Goal: Task Accomplishment & Management: Manage account settings

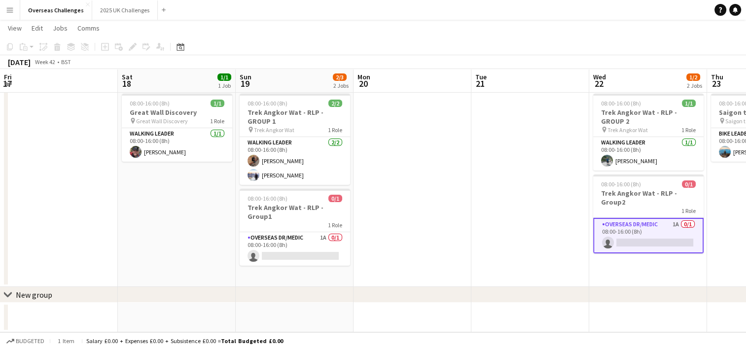
scroll to position [0, 341]
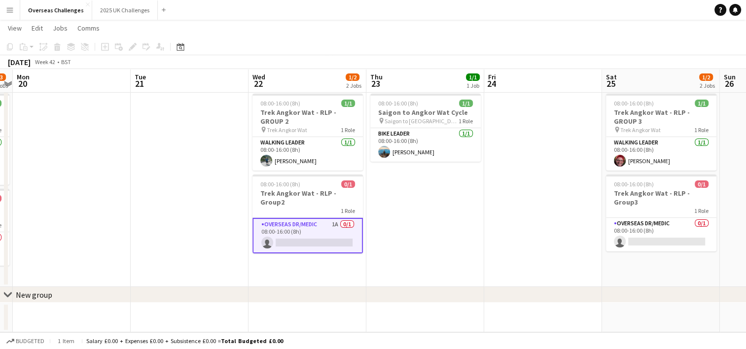
click at [150, 231] on app-date-cell at bounding box center [190, 188] width 118 height 197
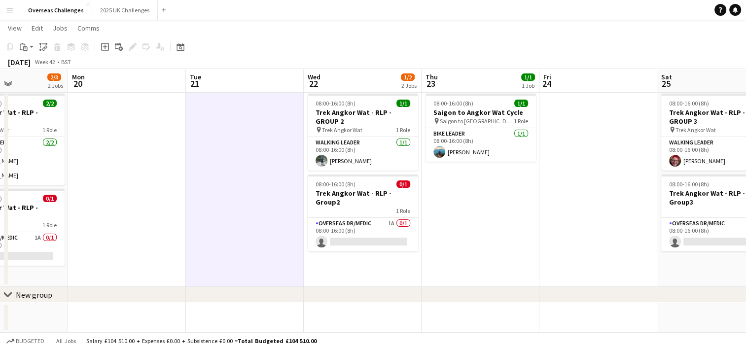
drag, startPoint x: 570, startPoint y: 230, endPoint x: 625, endPoint y: 217, distance: 56.7
click at [625, 217] on app-calendar-viewport "Fri 17 Sat 18 1/1 1 Job Sun 19 2/3 2 Jobs Mon 20 Tue 21 Wed 22 1/2 2 Jobs Thu 2…" at bounding box center [373, 175] width 746 height 314
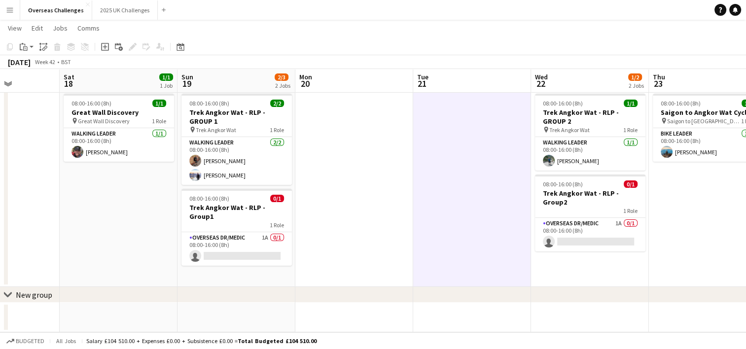
drag, startPoint x: 170, startPoint y: 217, endPoint x: 397, endPoint y: 217, distance: 227.2
click at [397, 217] on app-calendar-viewport "Wed 15 2/2 2 Jobs Thu 16 Fri 17 Sat 18 1/1 1 Job Sun 19 2/3 2 Jobs Mon 20 Tue 2…" at bounding box center [373, 175] width 746 height 314
click at [221, 243] on app-card-role "Overseas Dr/Medic 1A 0/1 08:00-16:00 (8h) single-neutral-actions" at bounding box center [236, 249] width 110 height 34
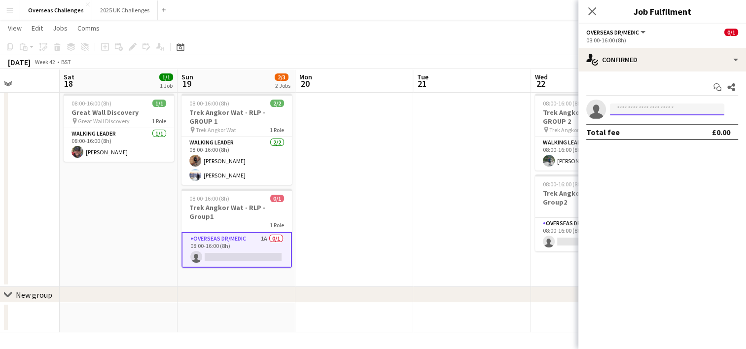
click at [623, 111] on input at bounding box center [667, 109] width 114 height 12
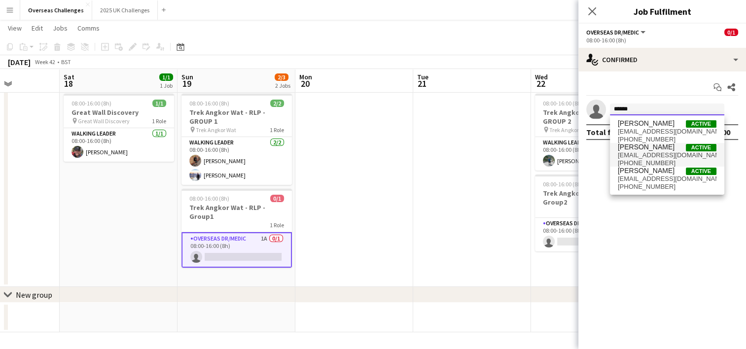
type input "******"
click at [646, 158] on span "[EMAIL_ADDRESS][DOMAIN_NAME]" at bounding box center [667, 155] width 99 height 8
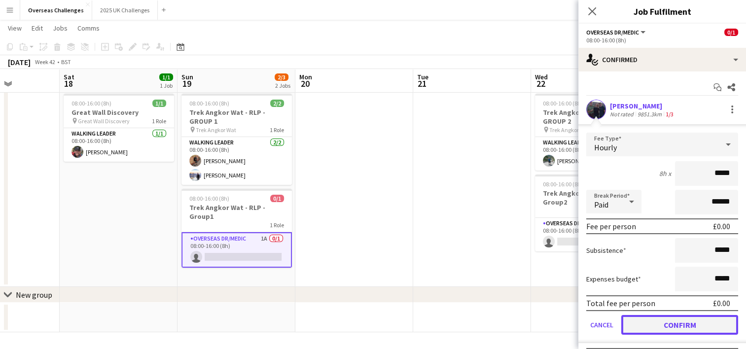
click at [682, 321] on button "Confirm" at bounding box center [679, 325] width 117 height 20
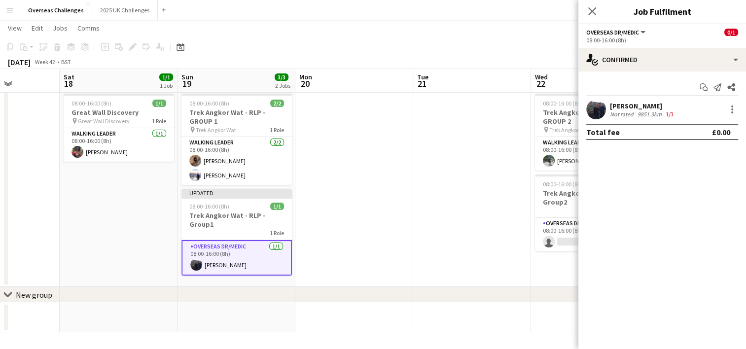
click at [432, 179] on app-date-cell at bounding box center [472, 188] width 118 height 197
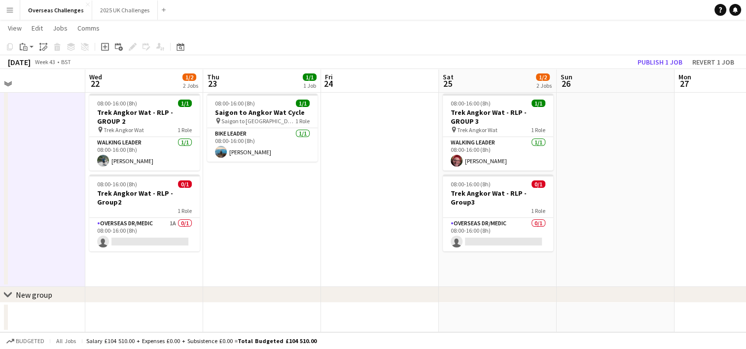
scroll to position [0, 272]
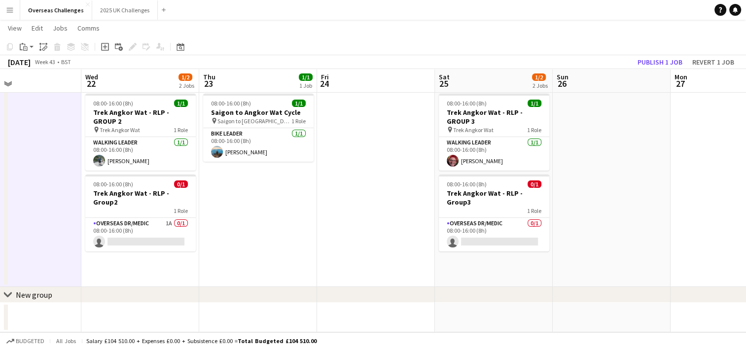
drag, startPoint x: 702, startPoint y: 260, endPoint x: 258, endPoint y: 259, distance: 444.5
click at [258, 259] on app-calendar-viewport "Sun 19 3/3 2 Jobs Mon 20 Tue 21 Wed 22 1/2 2 Jobs Thu 23 1/1 1 Job Fri 24 Sat 2…" at bounding box center [373, 175] width 746 height 314
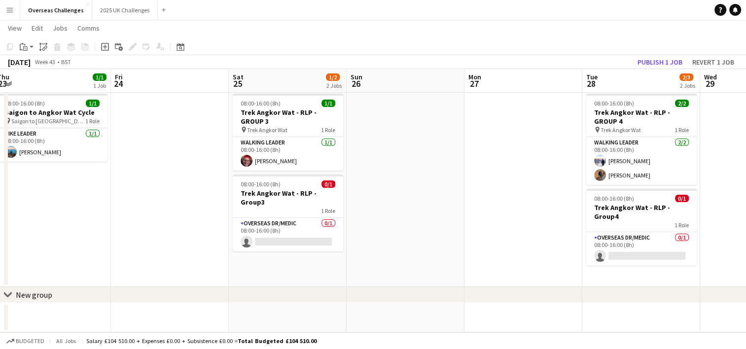
scroll to position [0, 244]
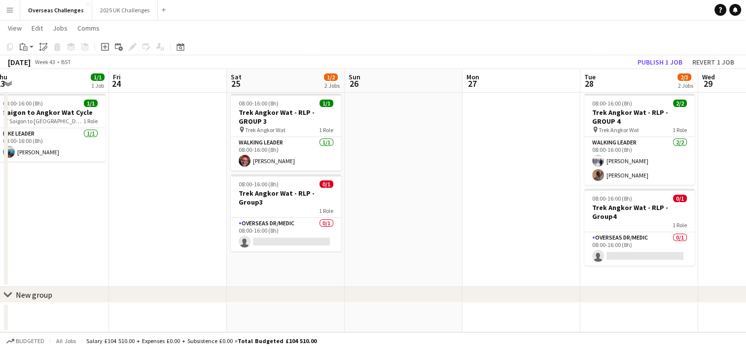
drag, startPoint x: 625, startPoint y: 237, endPoint x: 182, endPoint y: 241, distance: 443.1
click at [182, 241] on app-calendar-viewport "Tue 21 Wed 22 1/2 2 Jobs Thu 23 1/1 1 Job Fri 24 Sat 25 1/2 2 Jobs Sun 26 Mon 2…" at bounding box center [373, 175] width 746 height 314
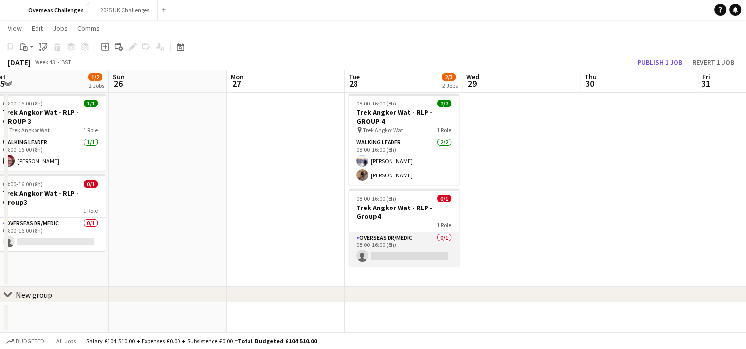
click at [386, 247] on app-card-role "Overseas Dr/Medic 0/1 08:00-16:00 (8h) single-neutral-actions" at bounding box center [403, 249] width 110 height 34
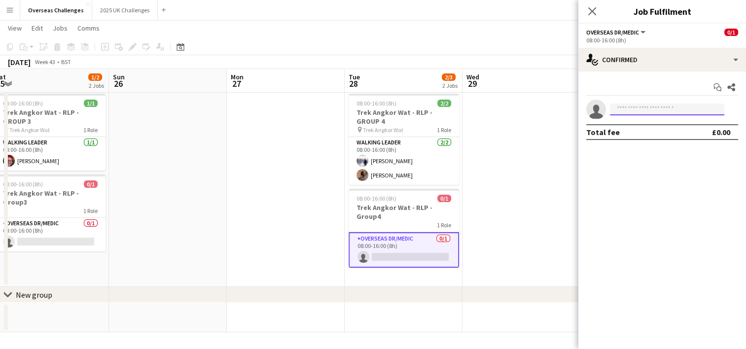
click at [652, 108] on input at bounding box center [667, 109] width 114 height 12
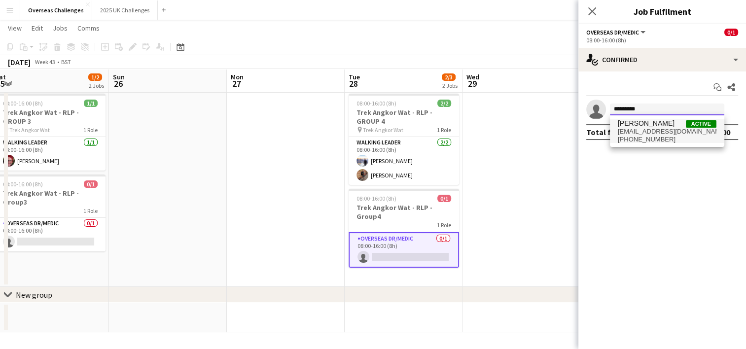
type input "*********"
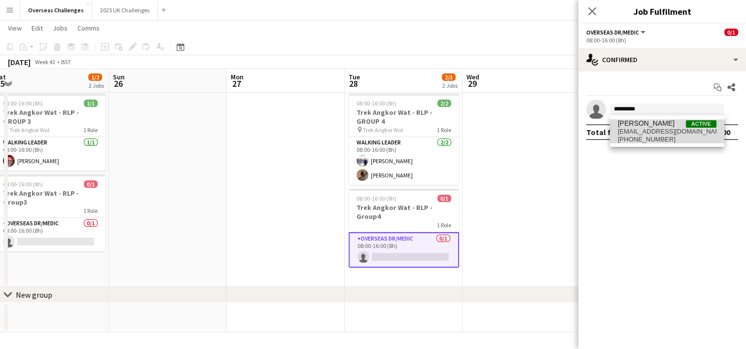
click at [647, 128] on span "[EMAIL_ADDRESS][DOMAIN_NAME]" at bounding box center [667, 132] width 99 height 8
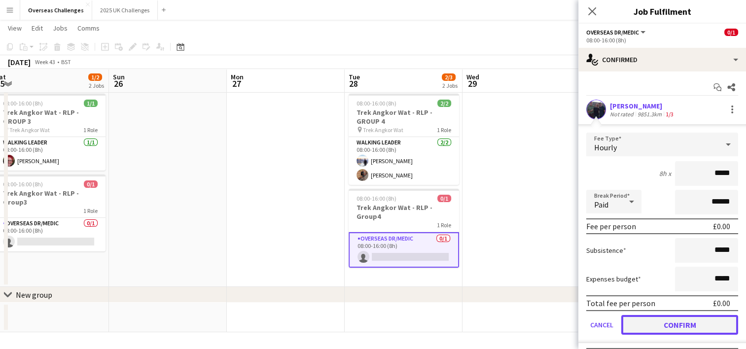
click at [648, 326] on button "Confirm" at bounding box center [679, 325] width 117 height 20
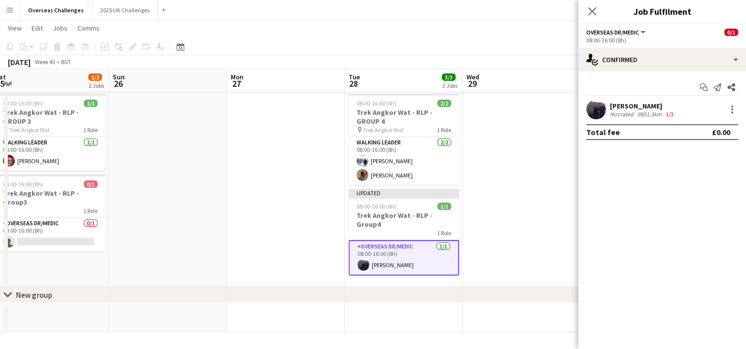
click at [517, 250] on app-date-cell at bounding box center [521, 188] width 118 height 197
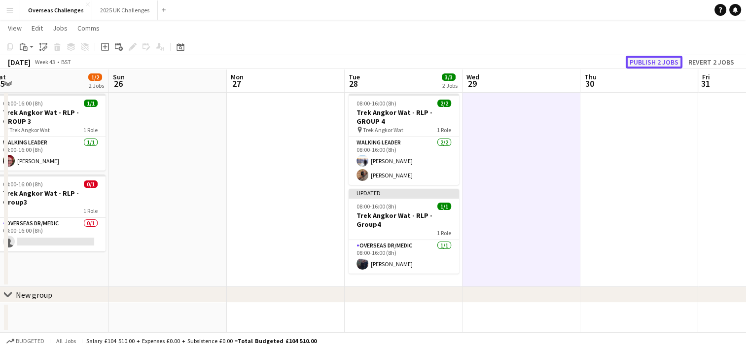
click at [675, 63] on button "Publish 2 jobs" at bounding box center [653, 62] width 57 height 13
